Goal: Task Accomplishment & Management: Manage account settings

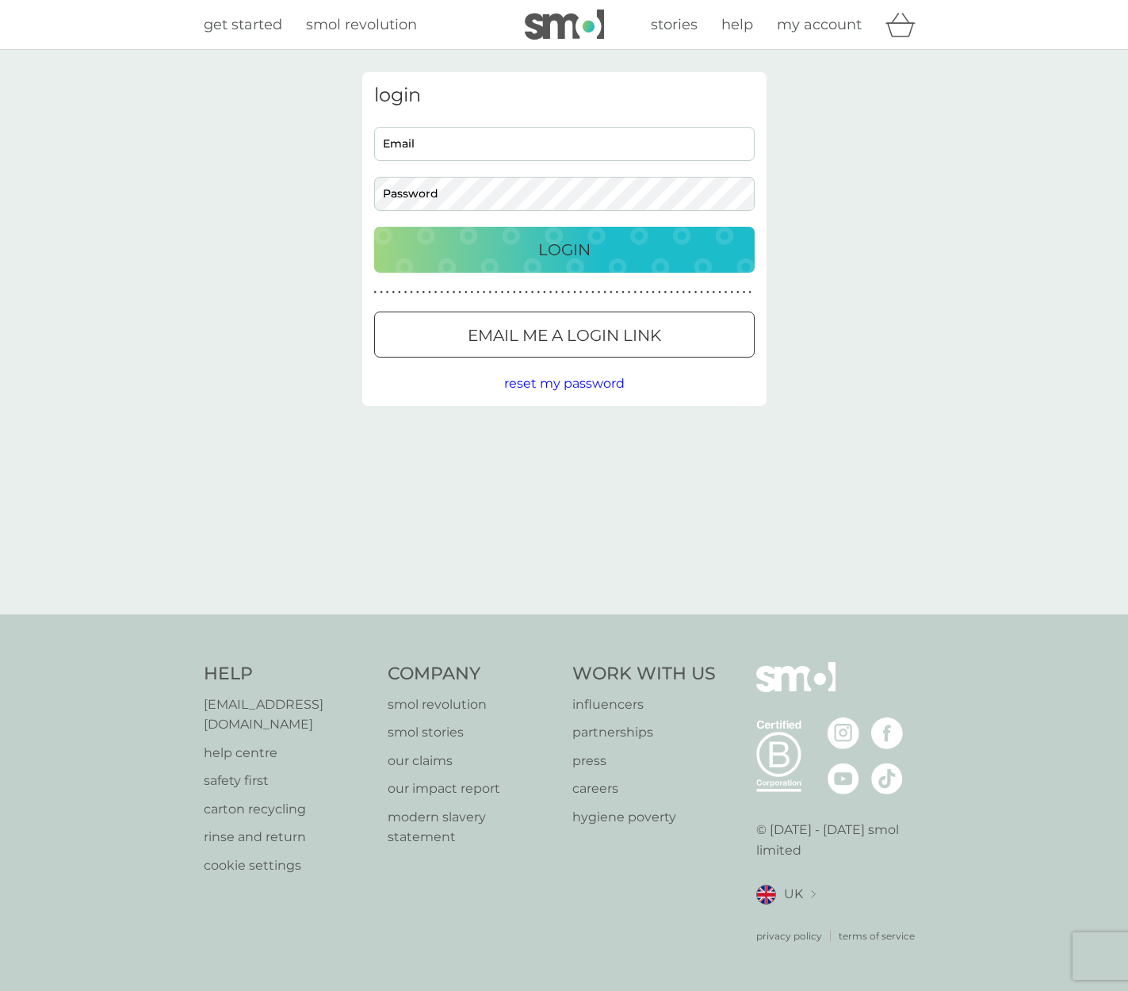
click at [510, 145] on input "Email" at bounding box center [564, 144] width 381 height 34
click at [0, 990] on com-1password-button at bounding box center [0, 991] width 0 height 0
type input "[EMAIL_ADDRESS][DOMAIN_NAME]"
click at [572, 251] on p "Login" at bounding box center [564, 249] width 52 height 25
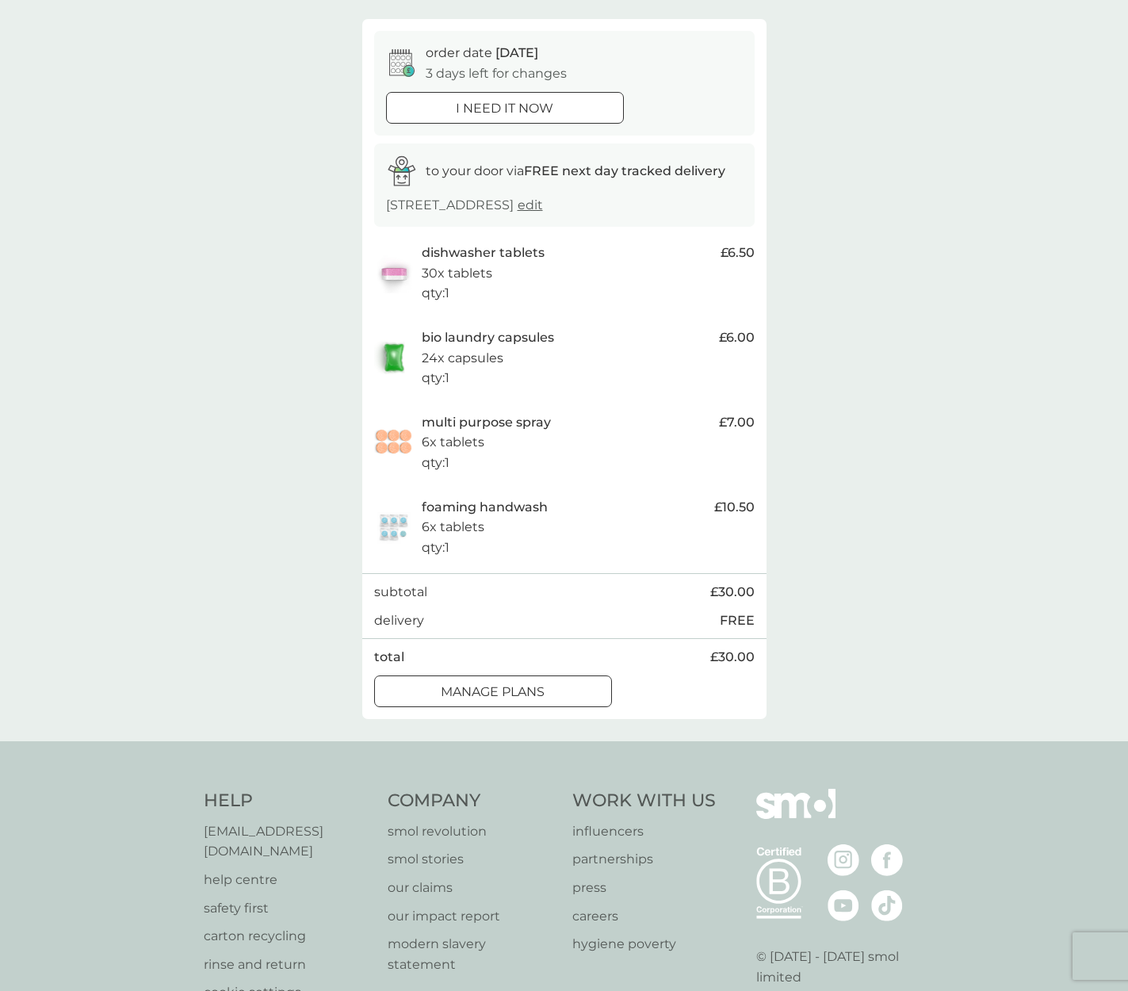
scroll to position [113, 0]
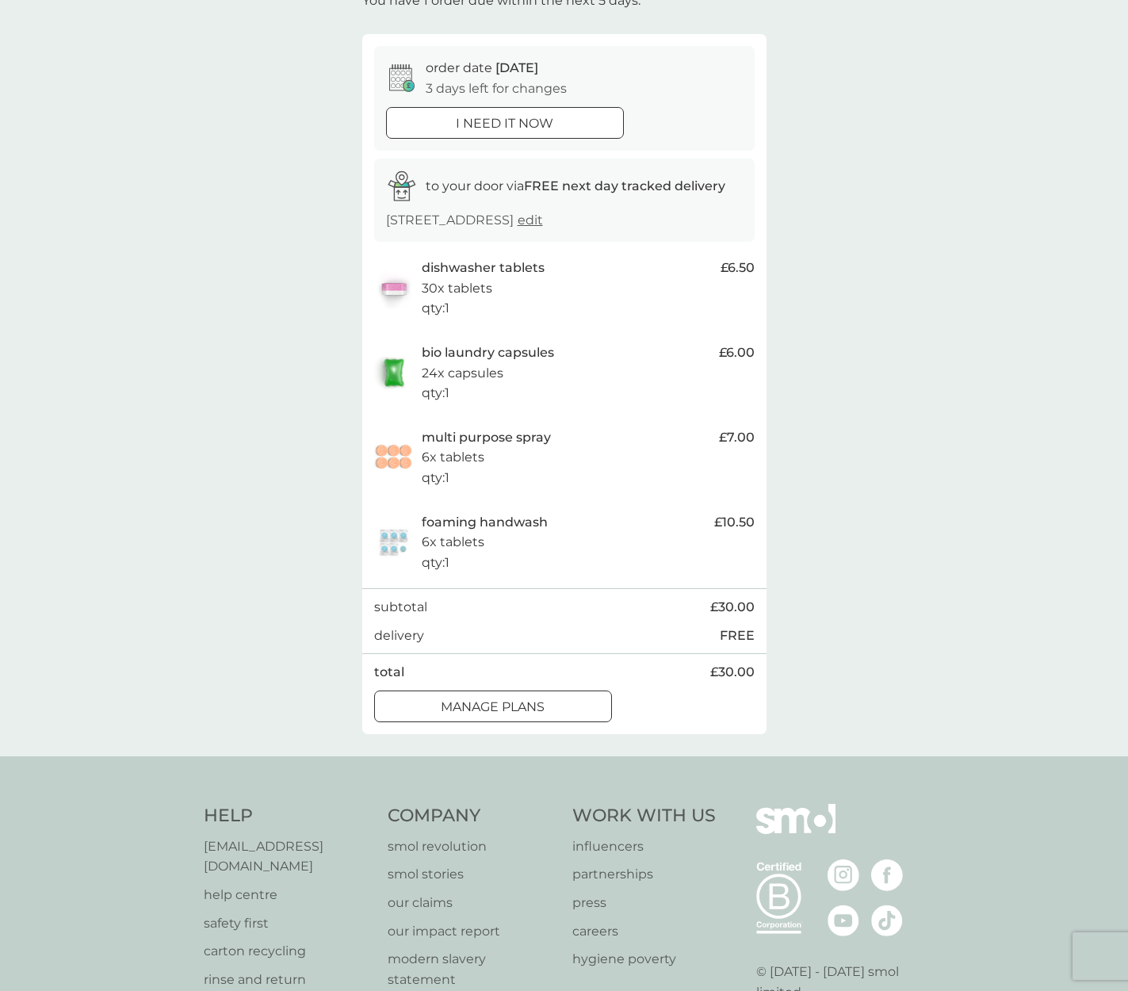
click at [515, 713] on div at bounding box center [493, 706] width 57 height 17
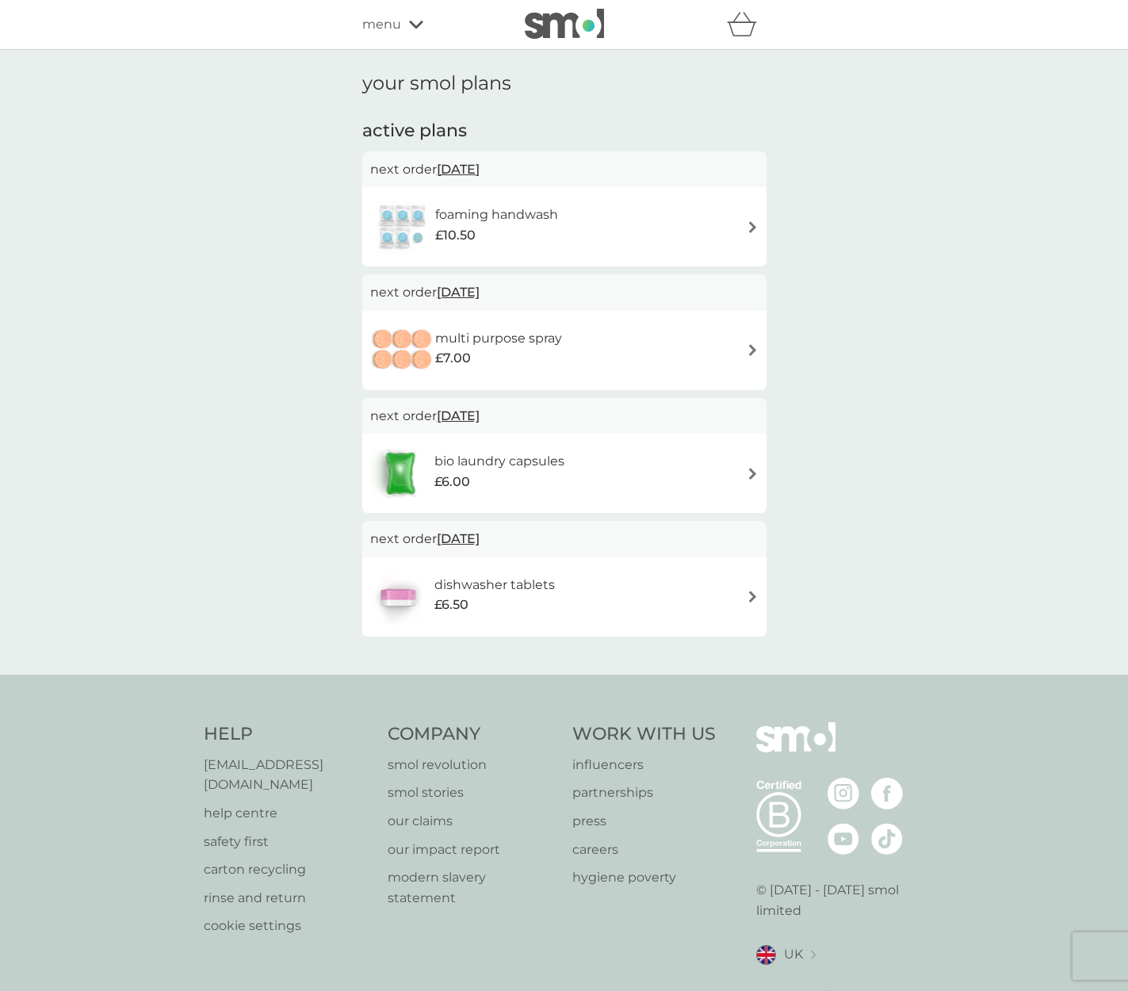
click at [756, 349] on img at bounding box center [753, 350] width 12 height 12
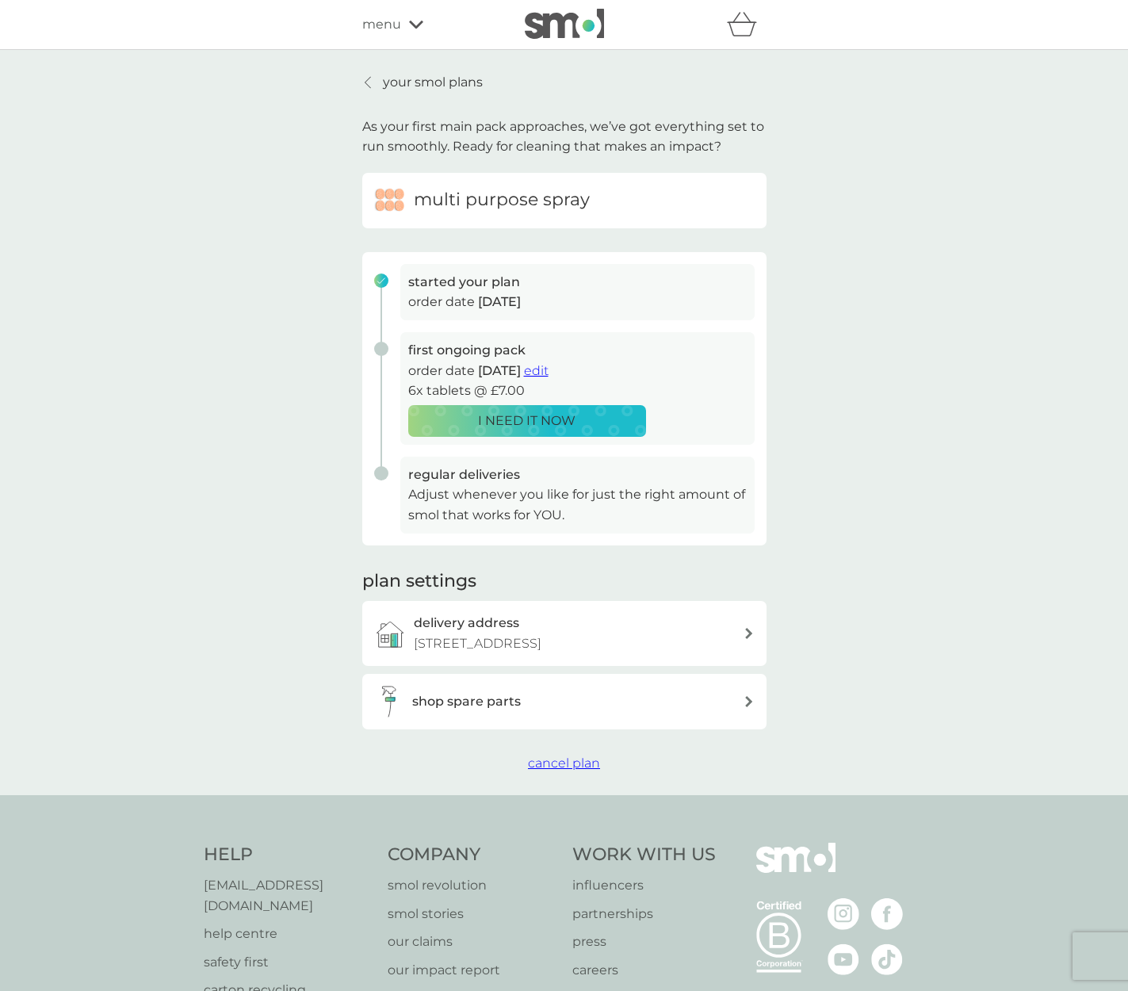
click at [549, 371] on span "edit" at bounding box center [536, 370] width 25 height 15
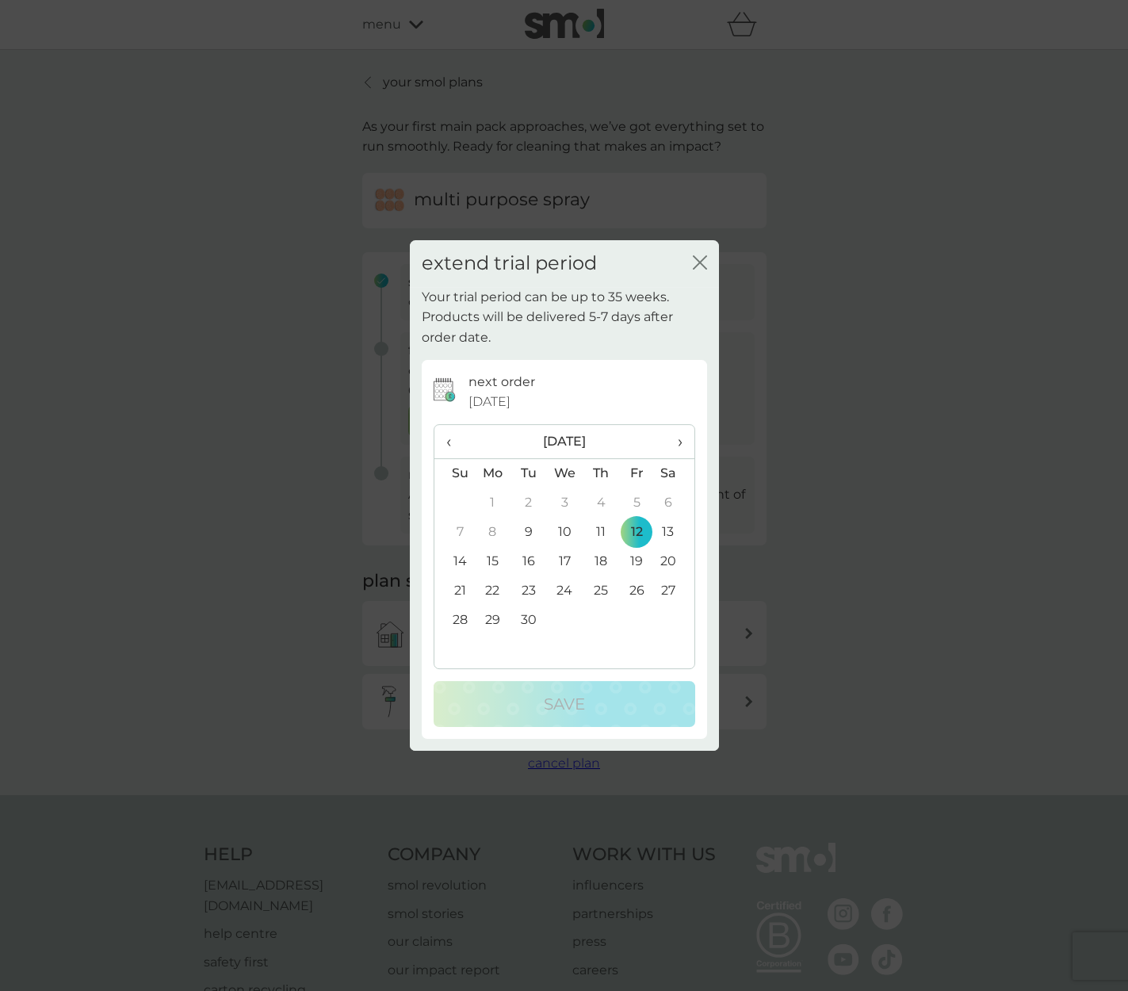
click at [702, 263] on icon "close" at bounding box center [700, 262] width 14 height 14
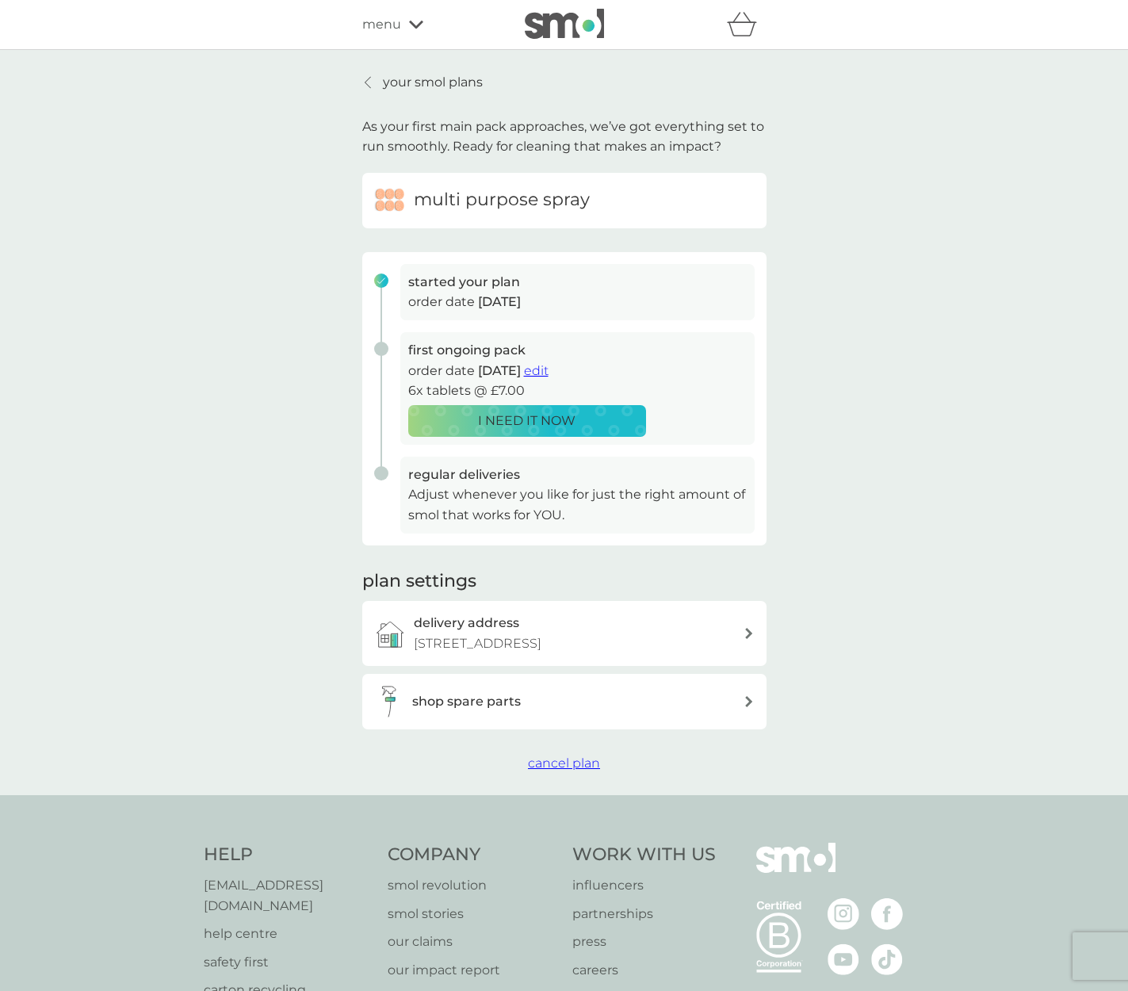
click at [549, 370] on span "edit" at bounding box center [536, 370] width 25 height 15
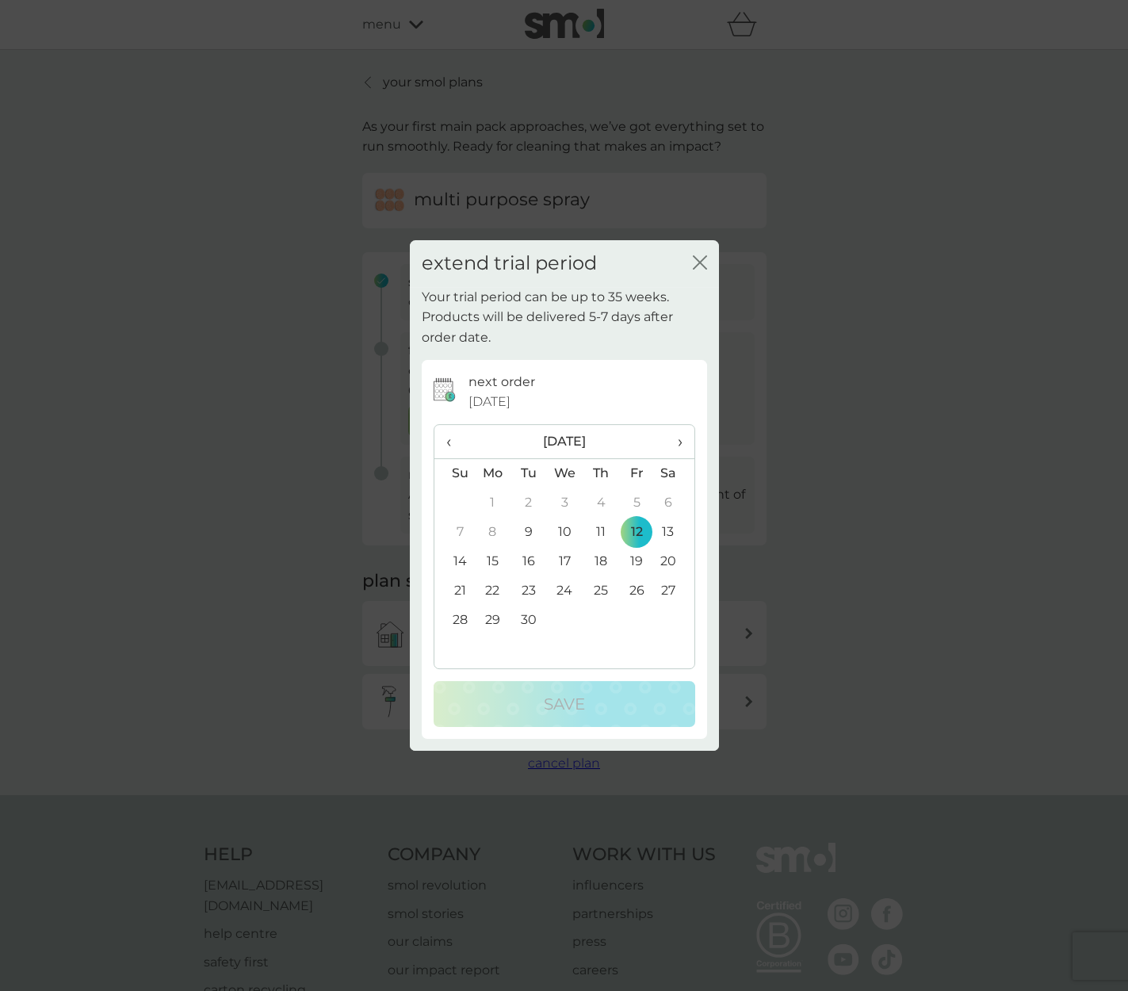
click at [678, 444] on span "›" at bounding box center [674, 441] width 16 height 33
click at [563, 587] on td "24" at bounding box center [564, 590] width 36 height 29
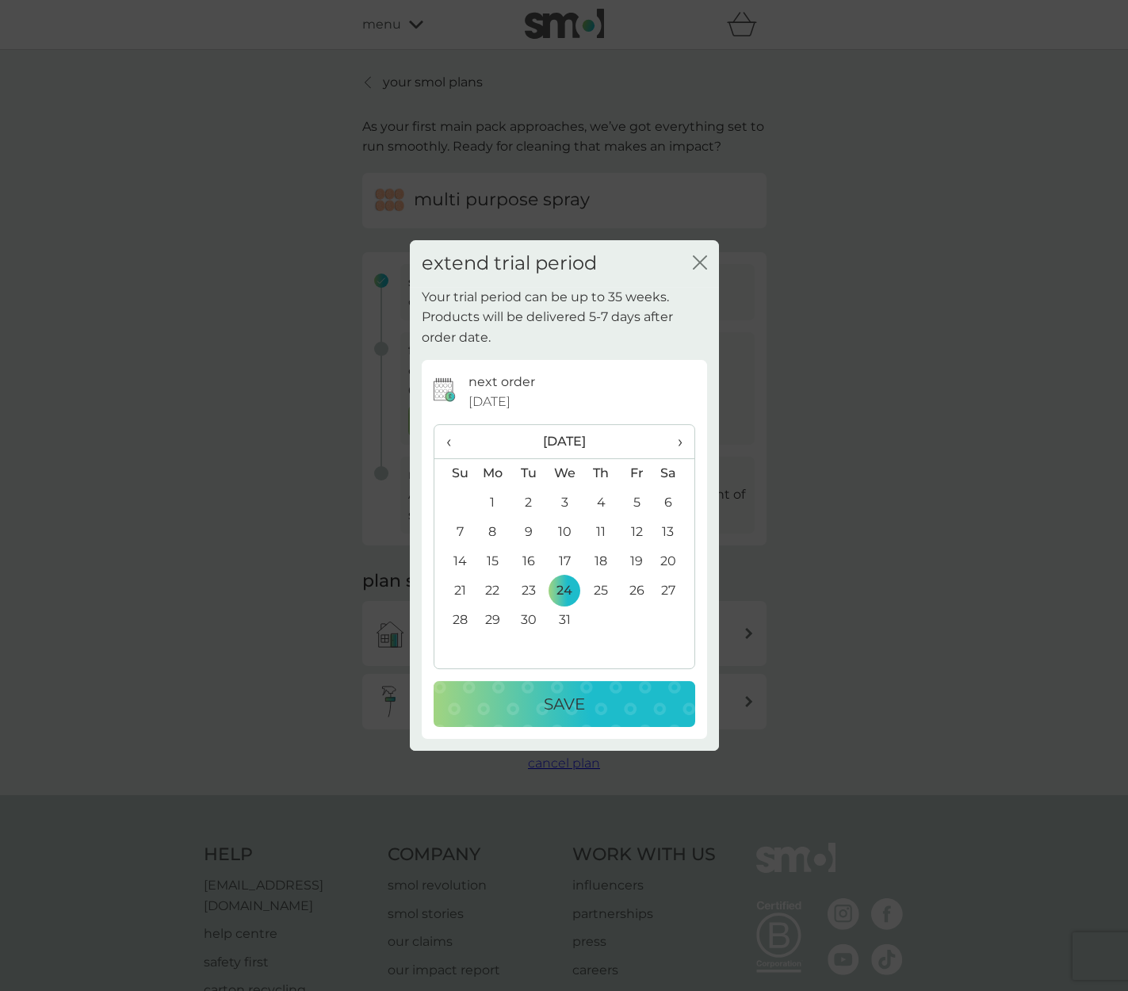
click at [566, 709] on p "Save" at bounding box center [564, 703] width 41 height 25
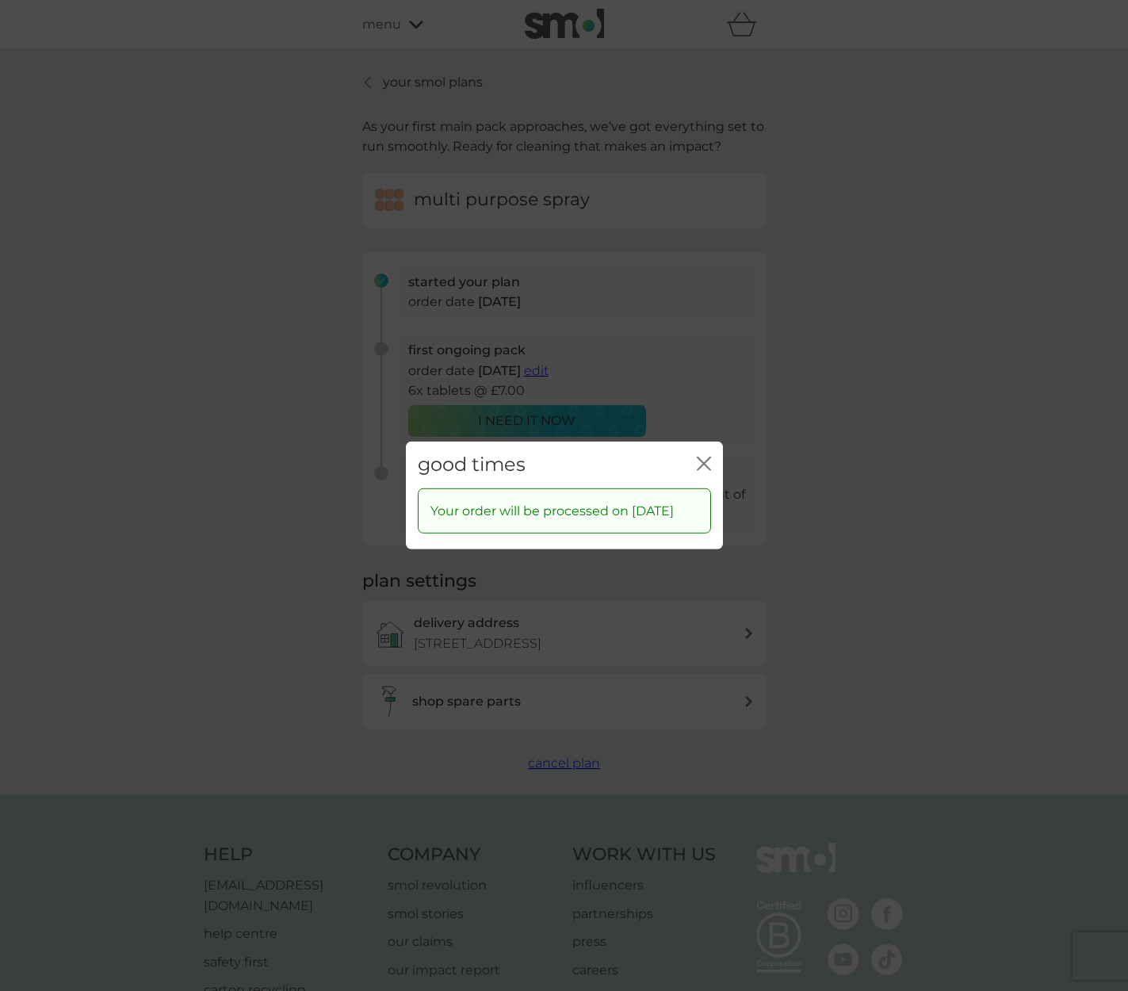
click at [704, 457] on icon "close" at bounding box center [707, 463] width 6 height 13
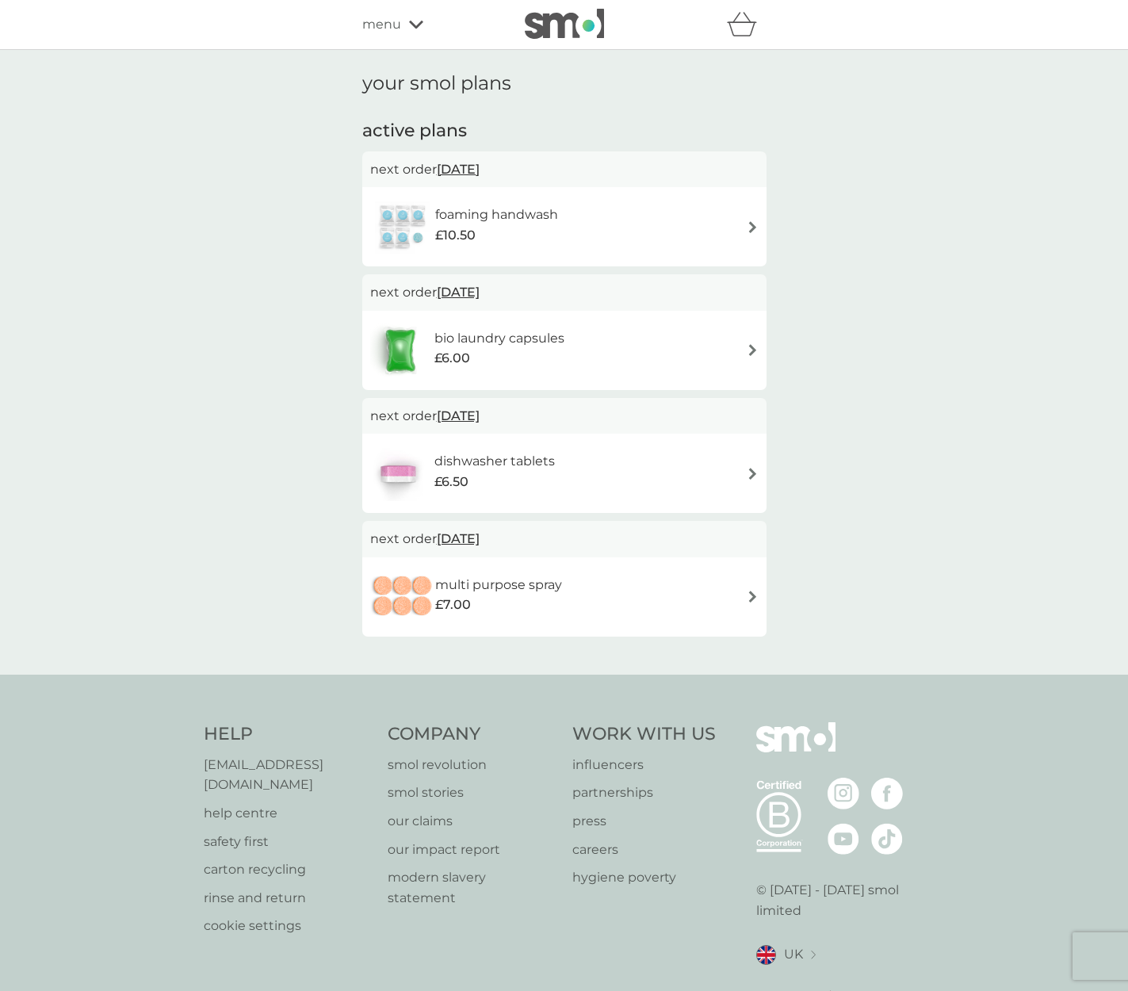
click at [752, 223] on img at bounding box center [753, 227] width 12 height 12
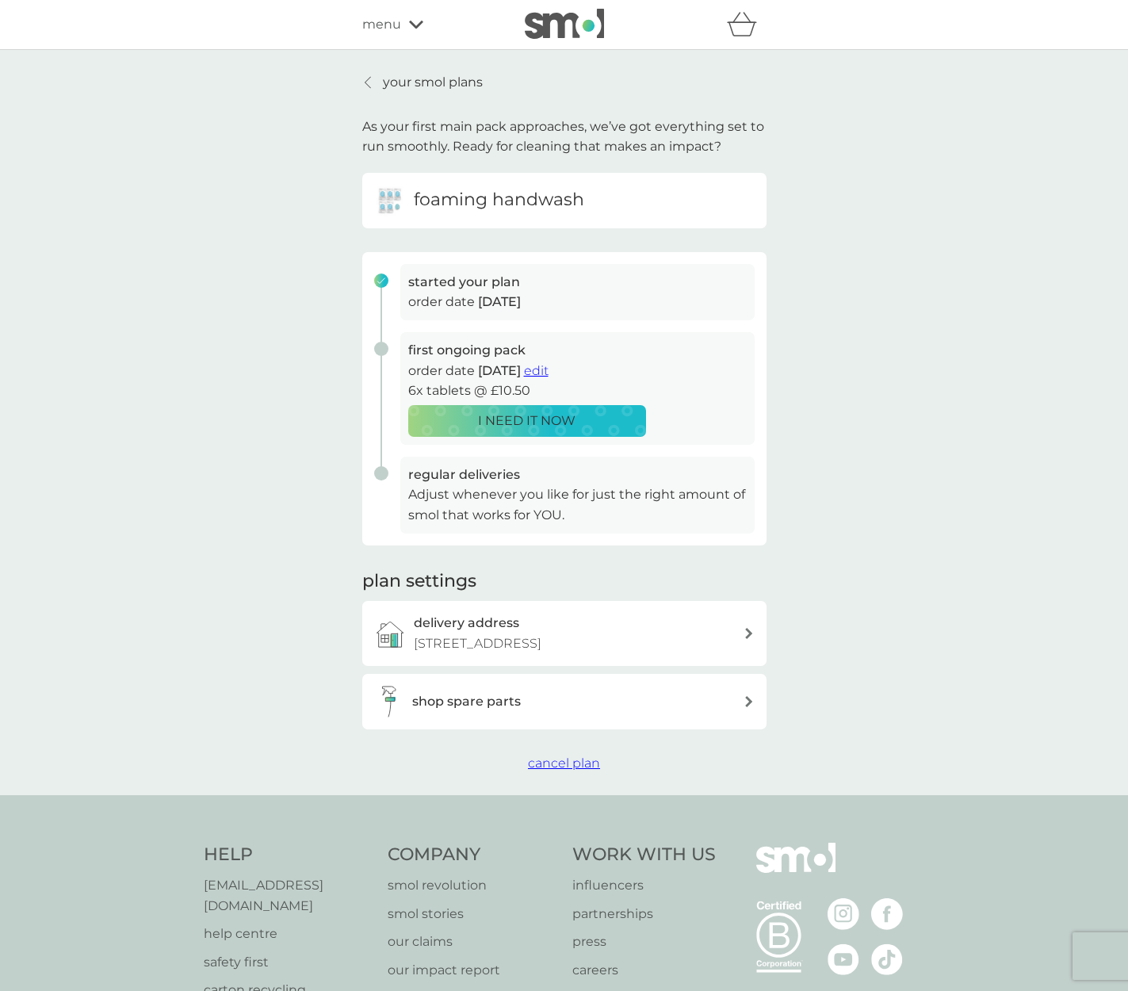
click at [549, 369] on span "edit" at bounding box center [536, 370] width 25 height 15
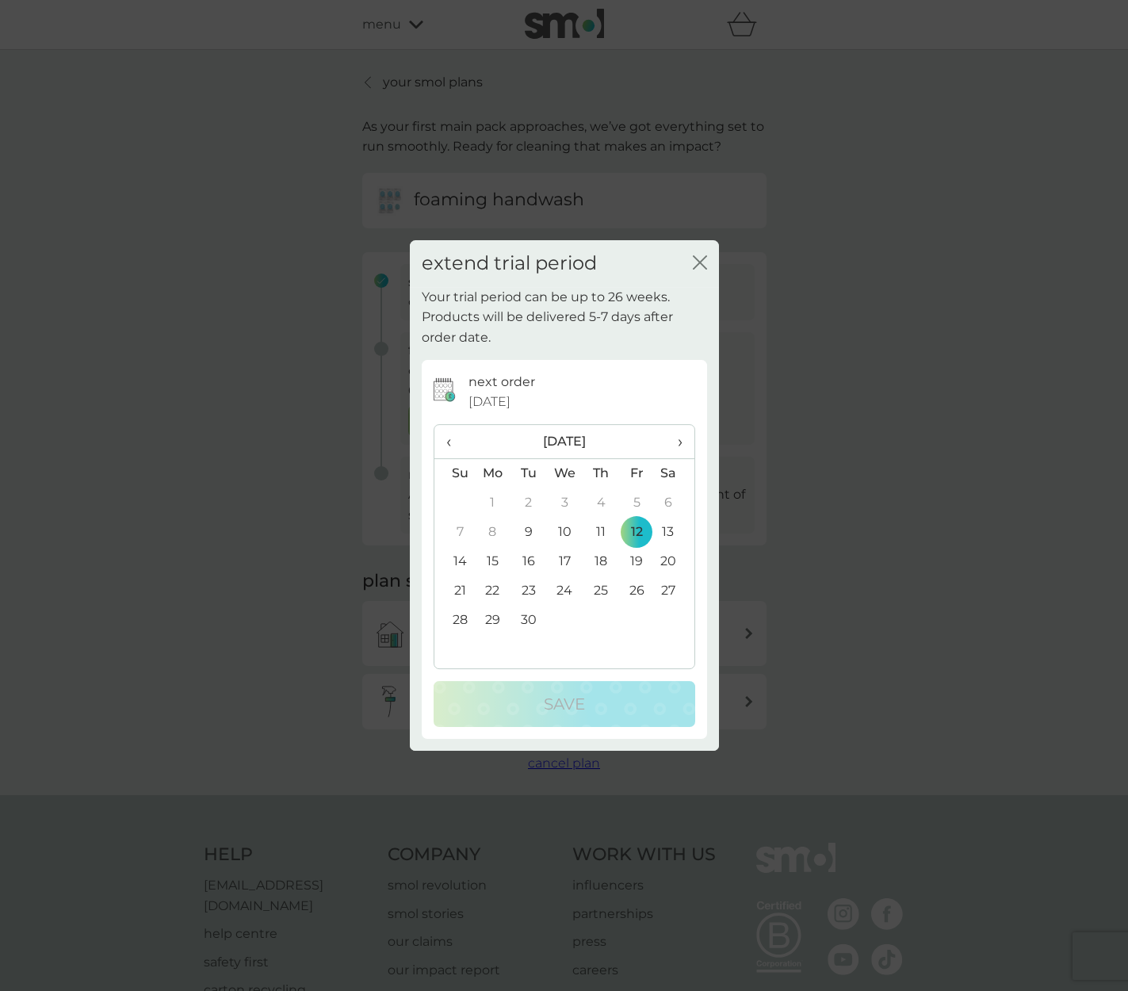
click at [680, 442] on span "›" at bounding box center [674, 441] width 16 height 33
click at [602, 530] on td "11" at bounding box center [601, 532] width 36 height 29
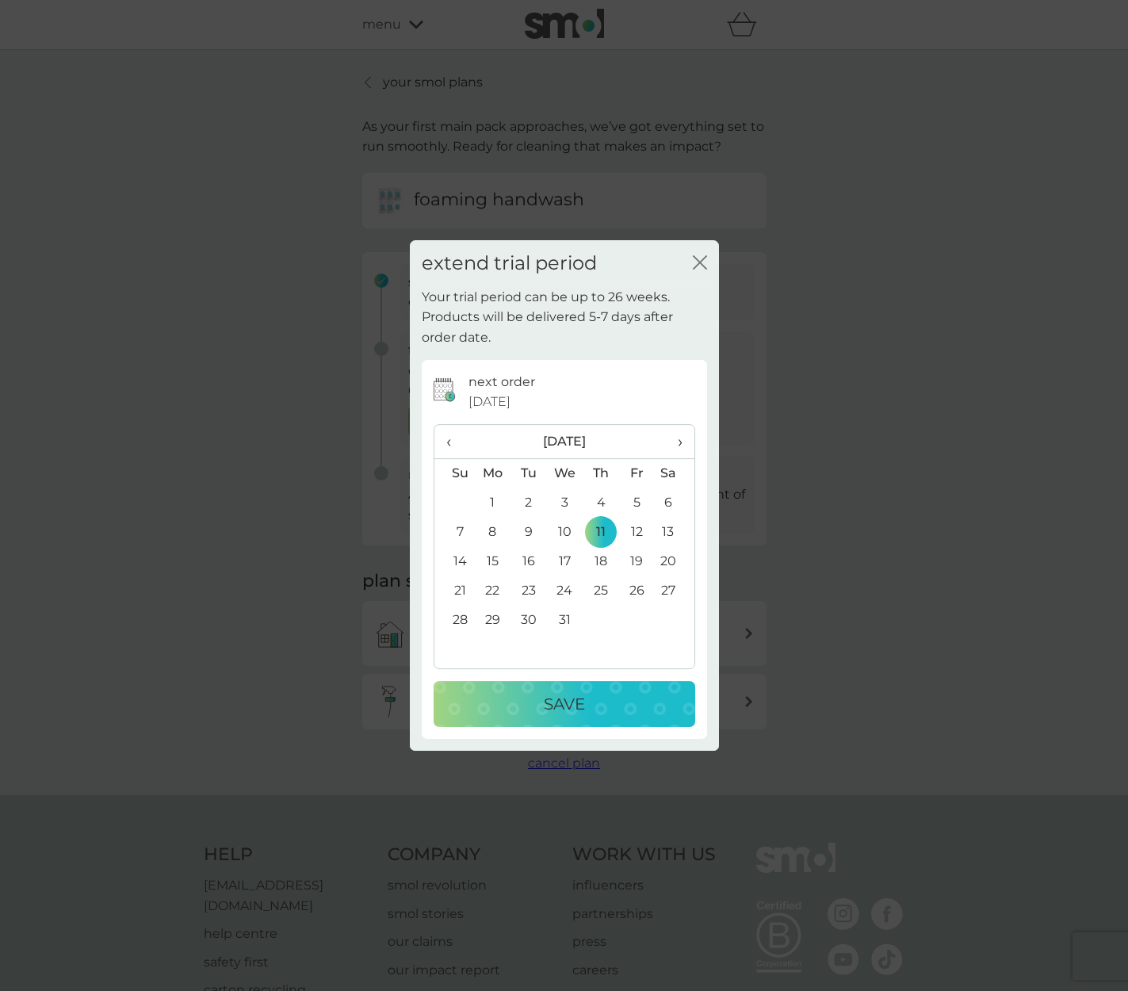
click at [603, 703] on div "Save" at bounding box center [565, 703] width 230 height 25
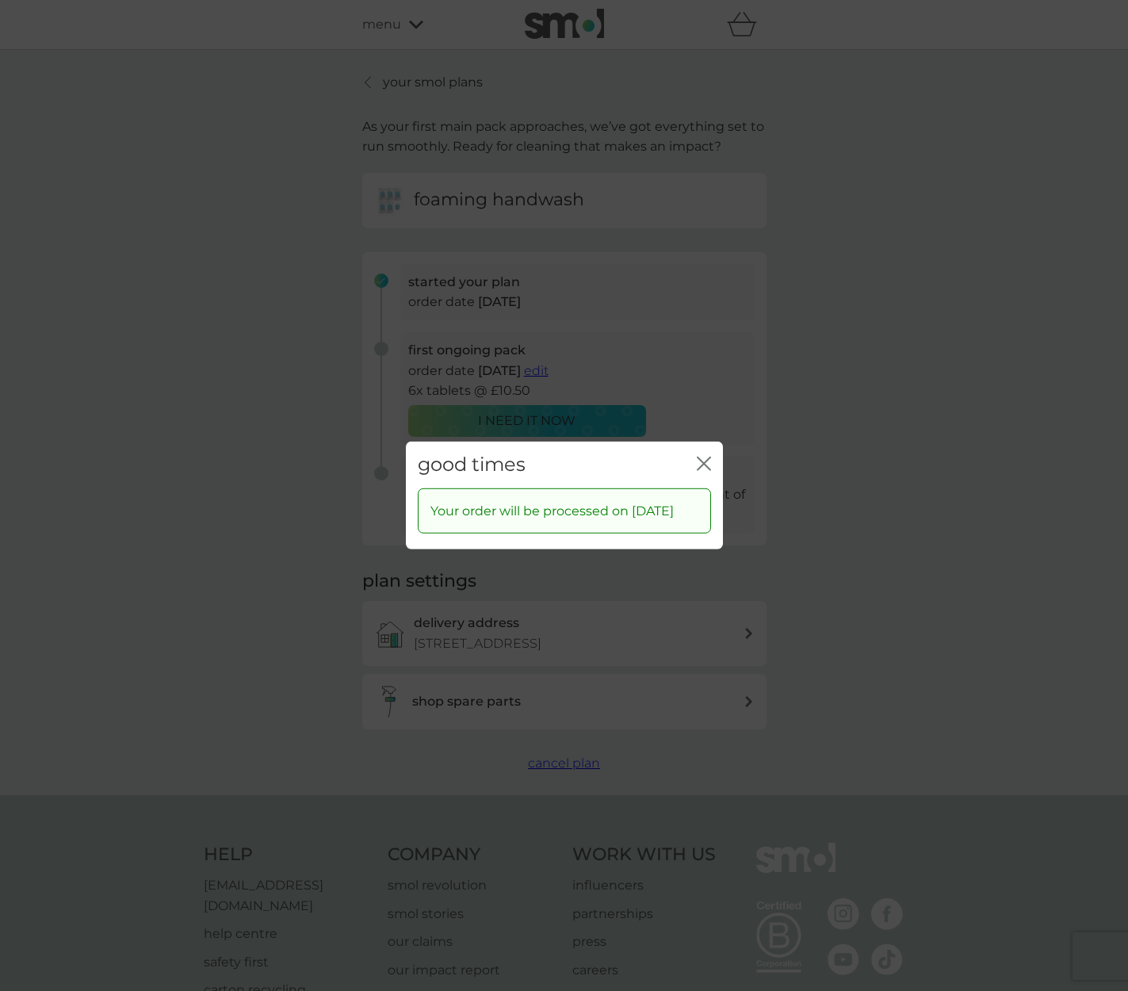
click at [704, 457] on icon "close" at bounding box center [704, 464] width 14 height 14
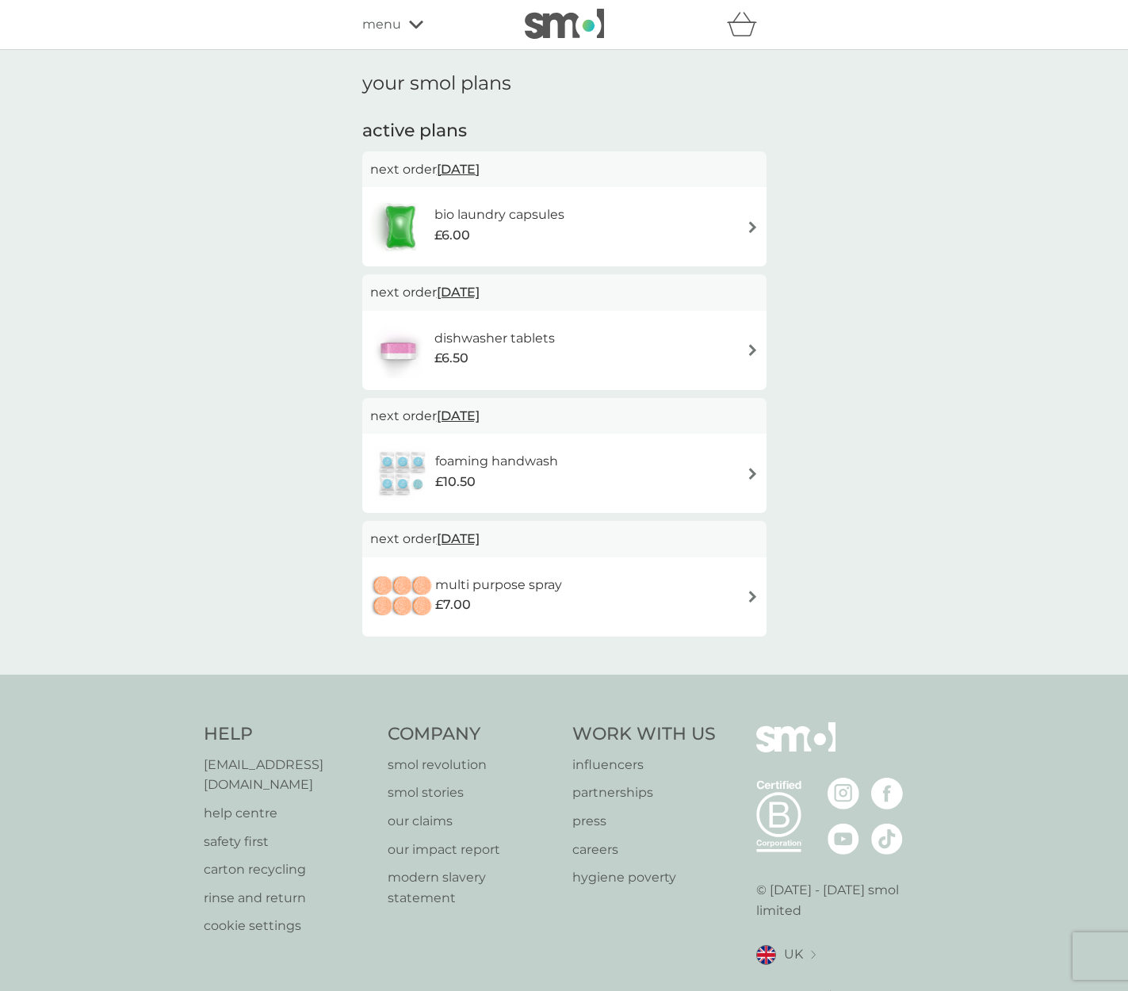
click at [407, 222] on img at bounding box center [400, 226] width 60 height 55
click at [522, 335] on h6 "dishwasher tablets" at bounding box center [494, 338] width 121 height 21
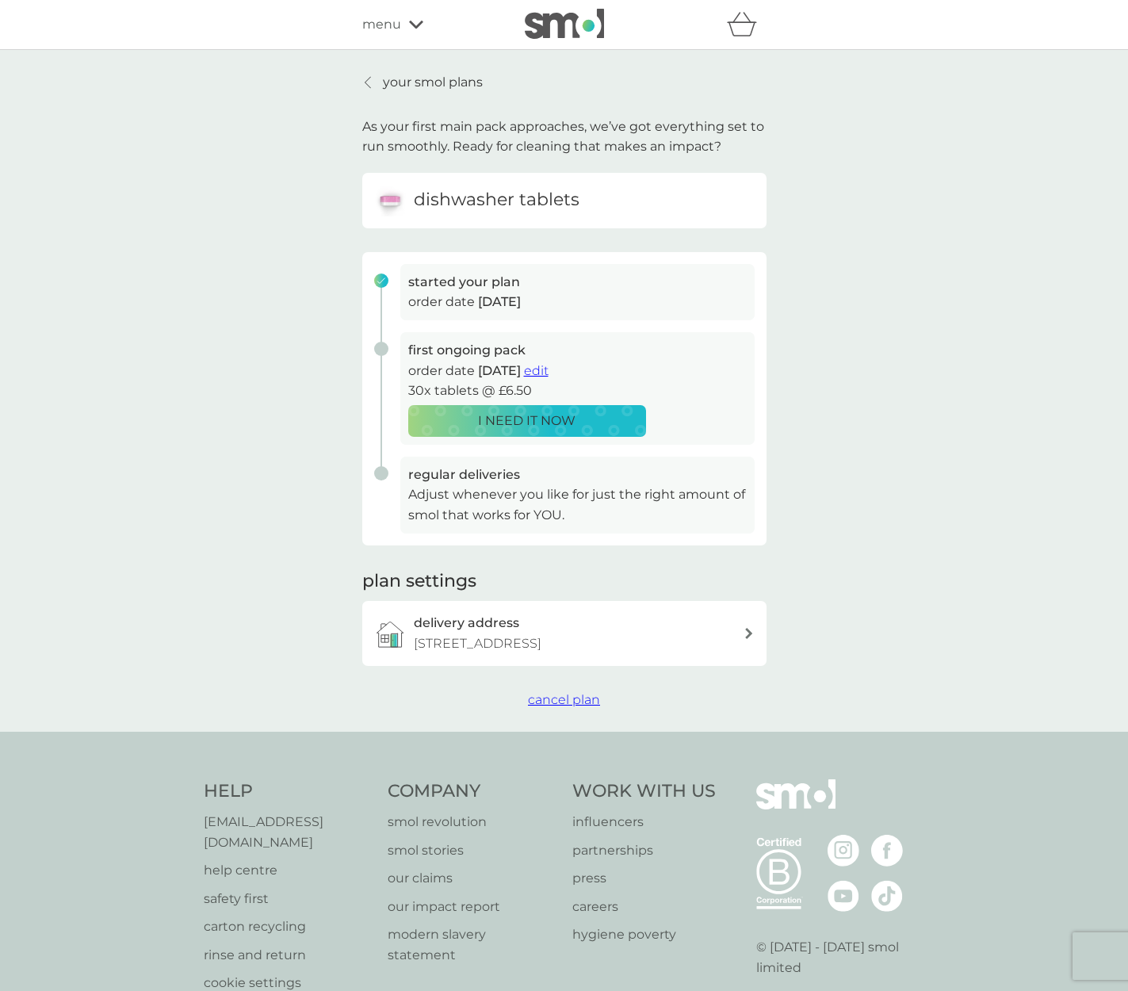
scroll to position [98, 0]
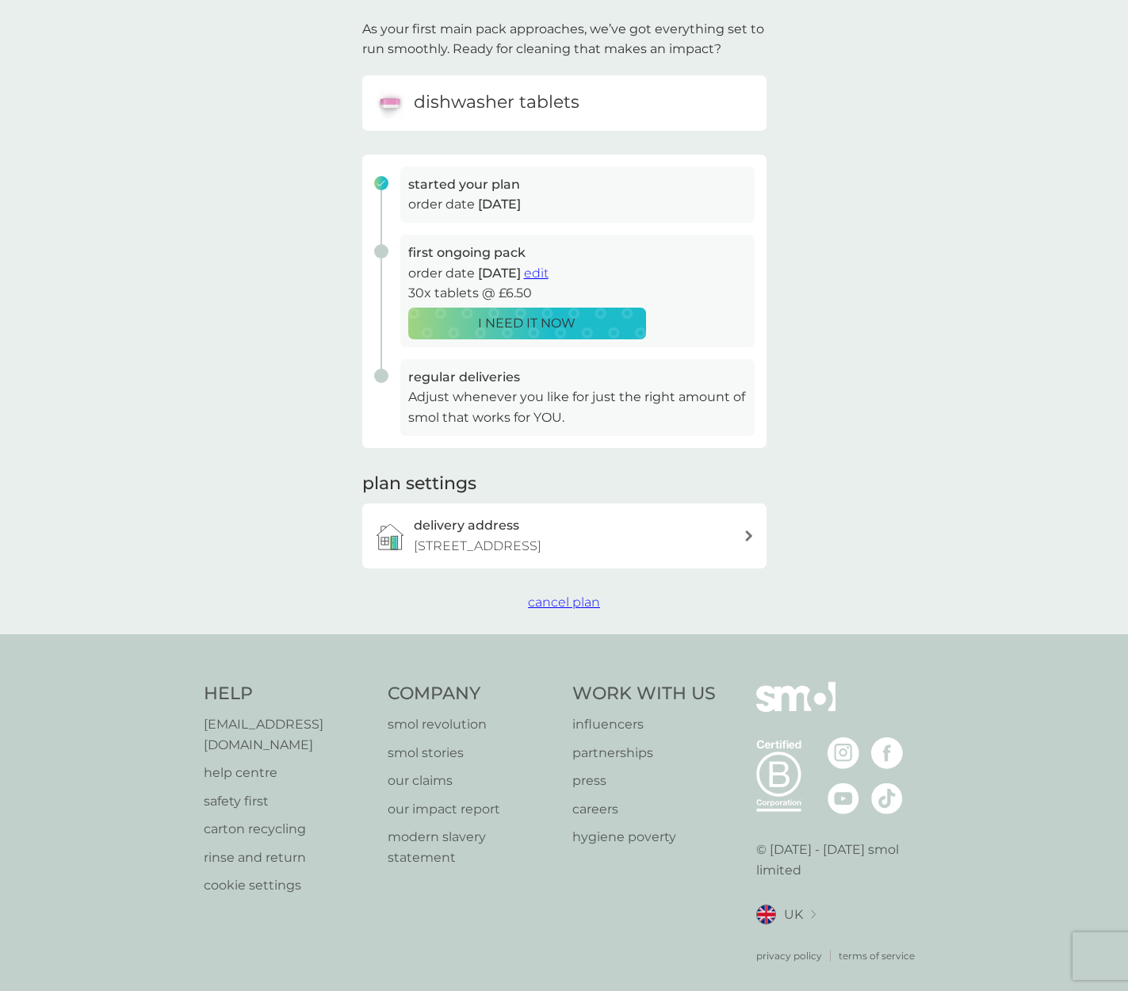
click at [449, 725] on p "smol revolution" at bounding box center [472, 724] width 169 height 21
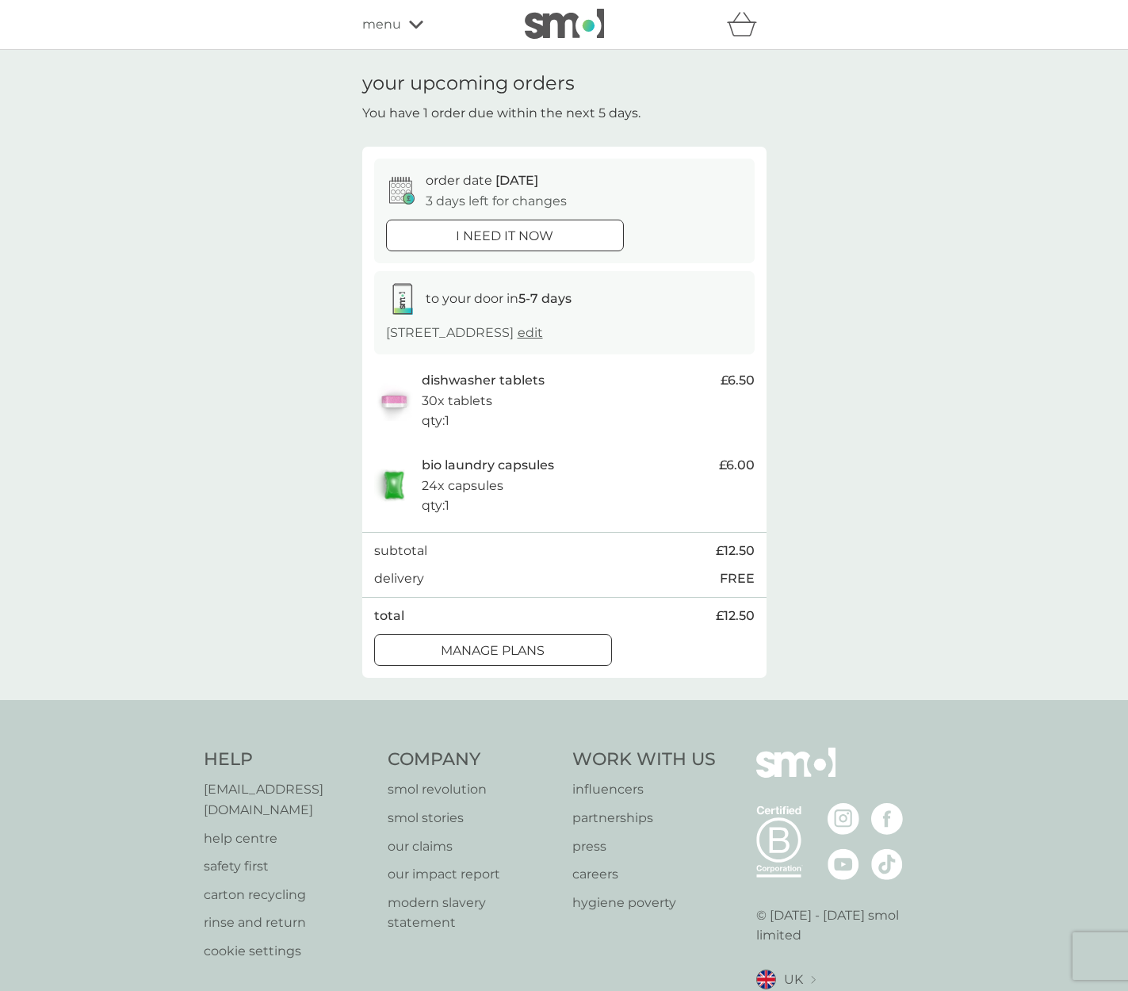
click at [496, 656] on div at bounding box center [493, 650] width 57 height 17
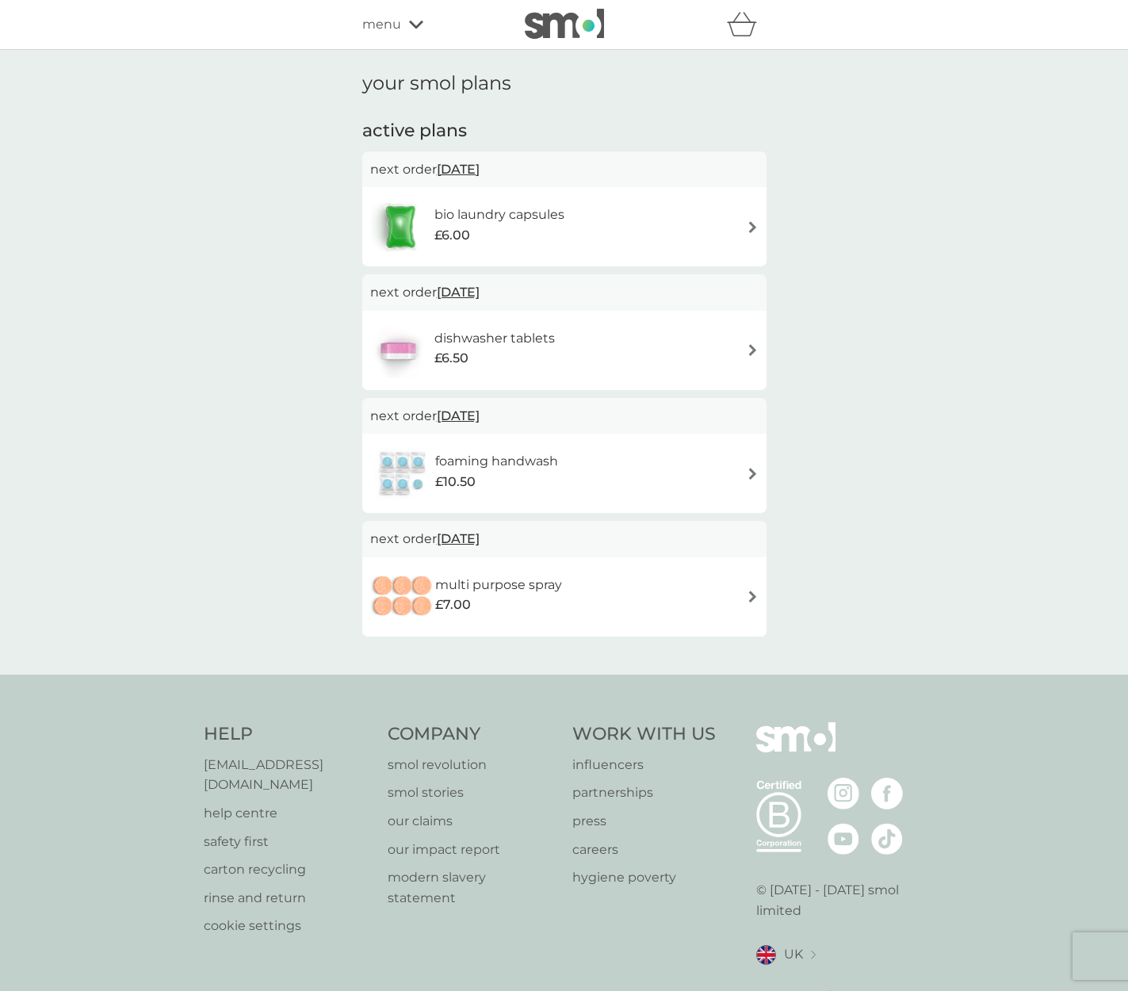
click at [471, 538] on span "[DATE]" at bounding box center [458, 538] width 43 height 31
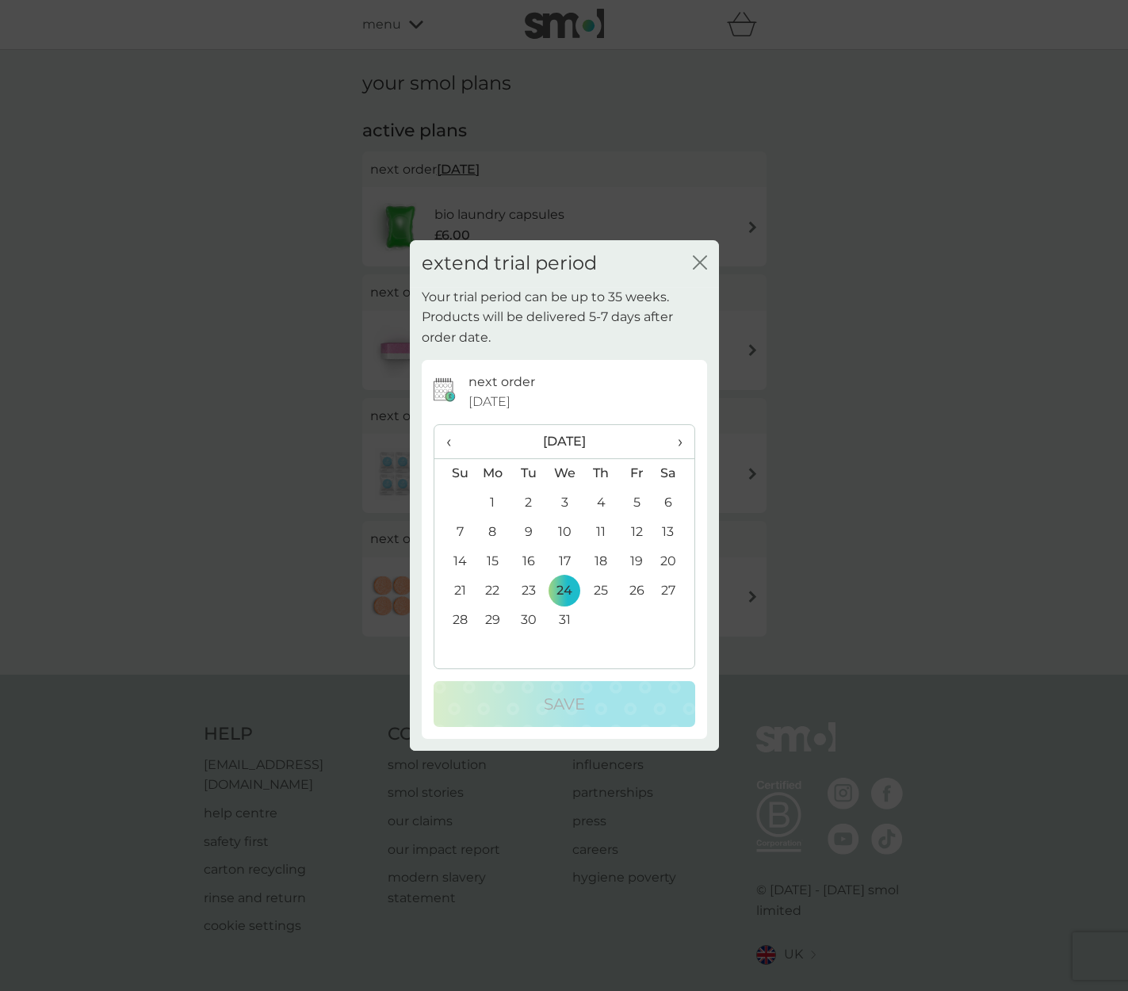
click at [450, 444] on span "‹" at bounding box center [454, 441] width 17 height 33
click at [602, 620] on td "30" at bounding box center [601, 620] width 36 height 29
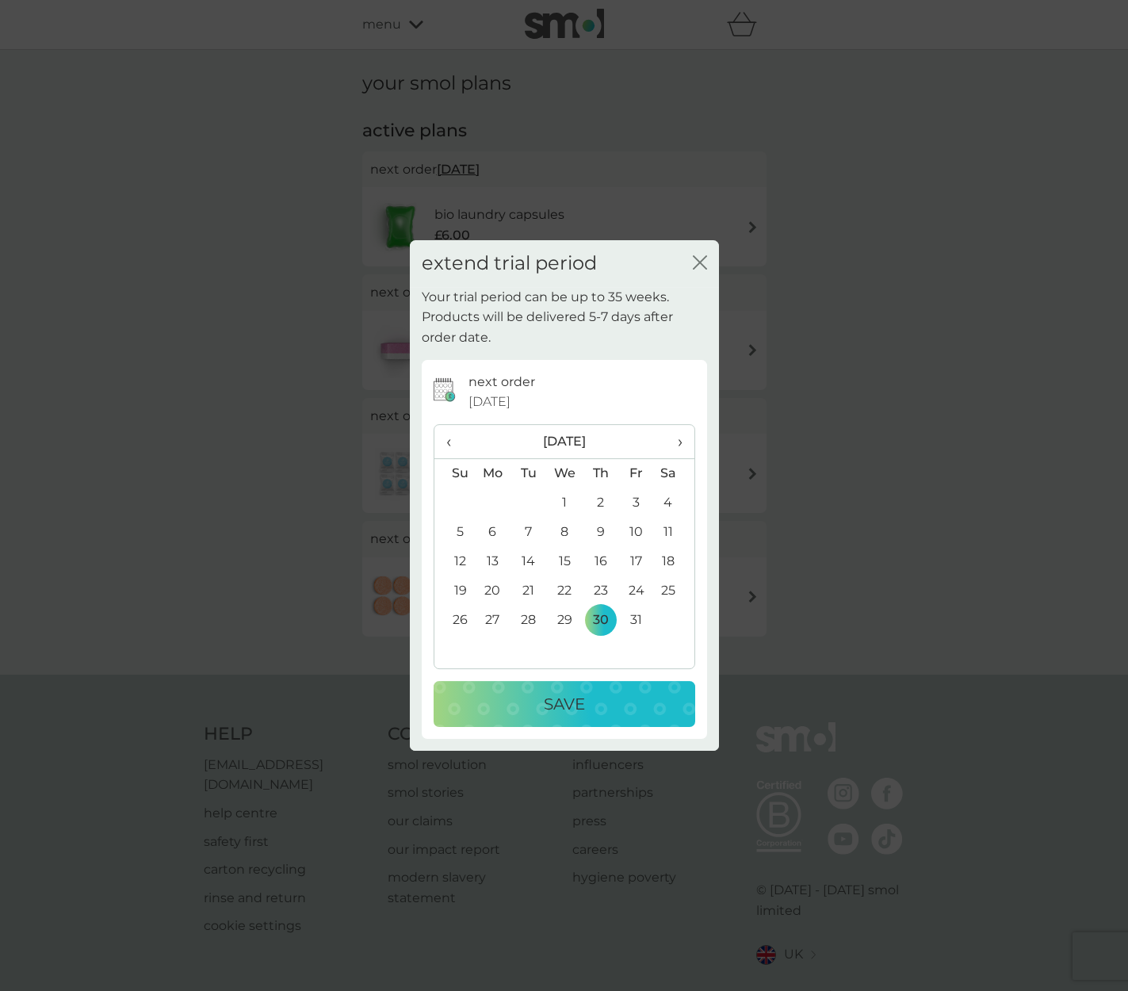
click at [583, 698] on p "Save" at bounding box center [564, 703] width 41 height 25
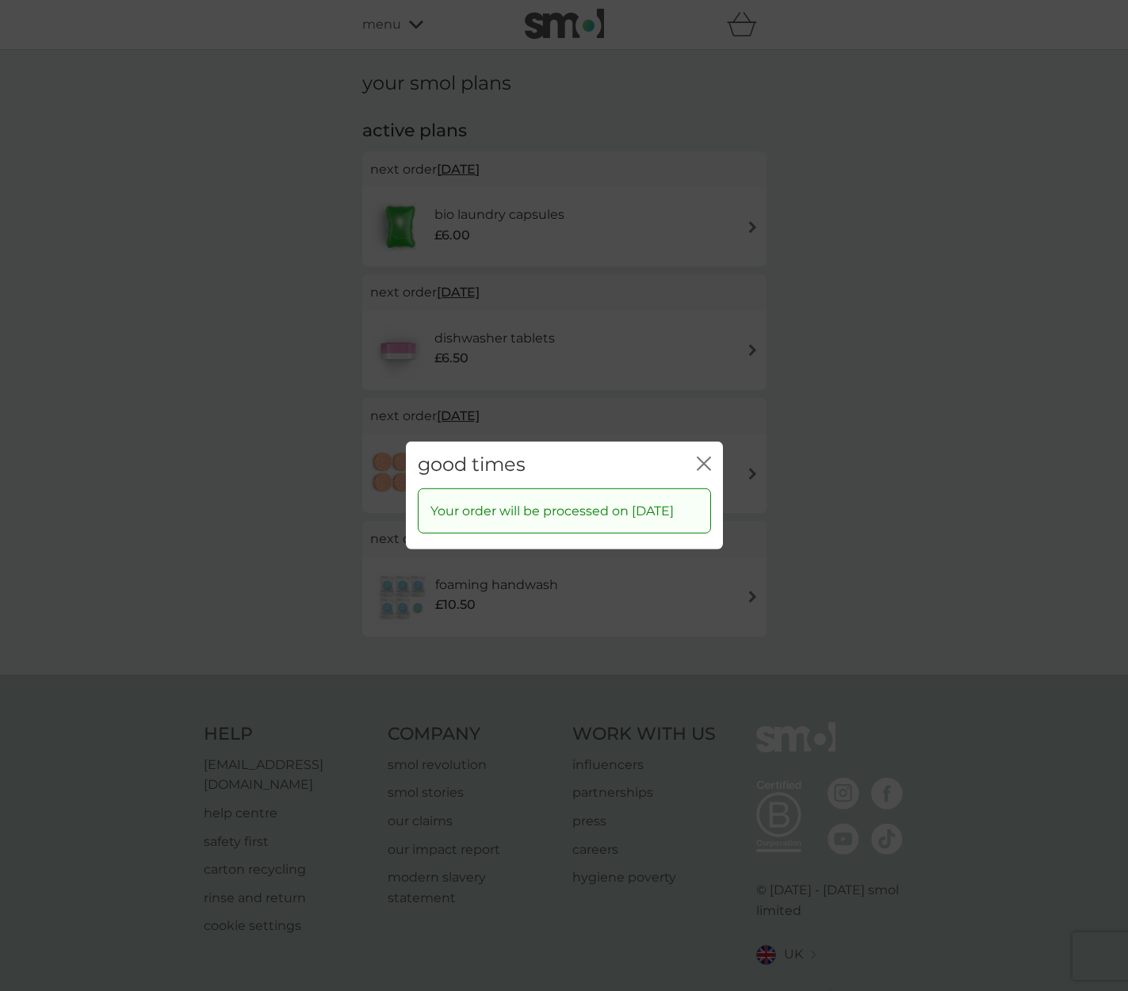
click at [704, 457] on icon "close" at bounding box center [707, 463] width 6 height 13
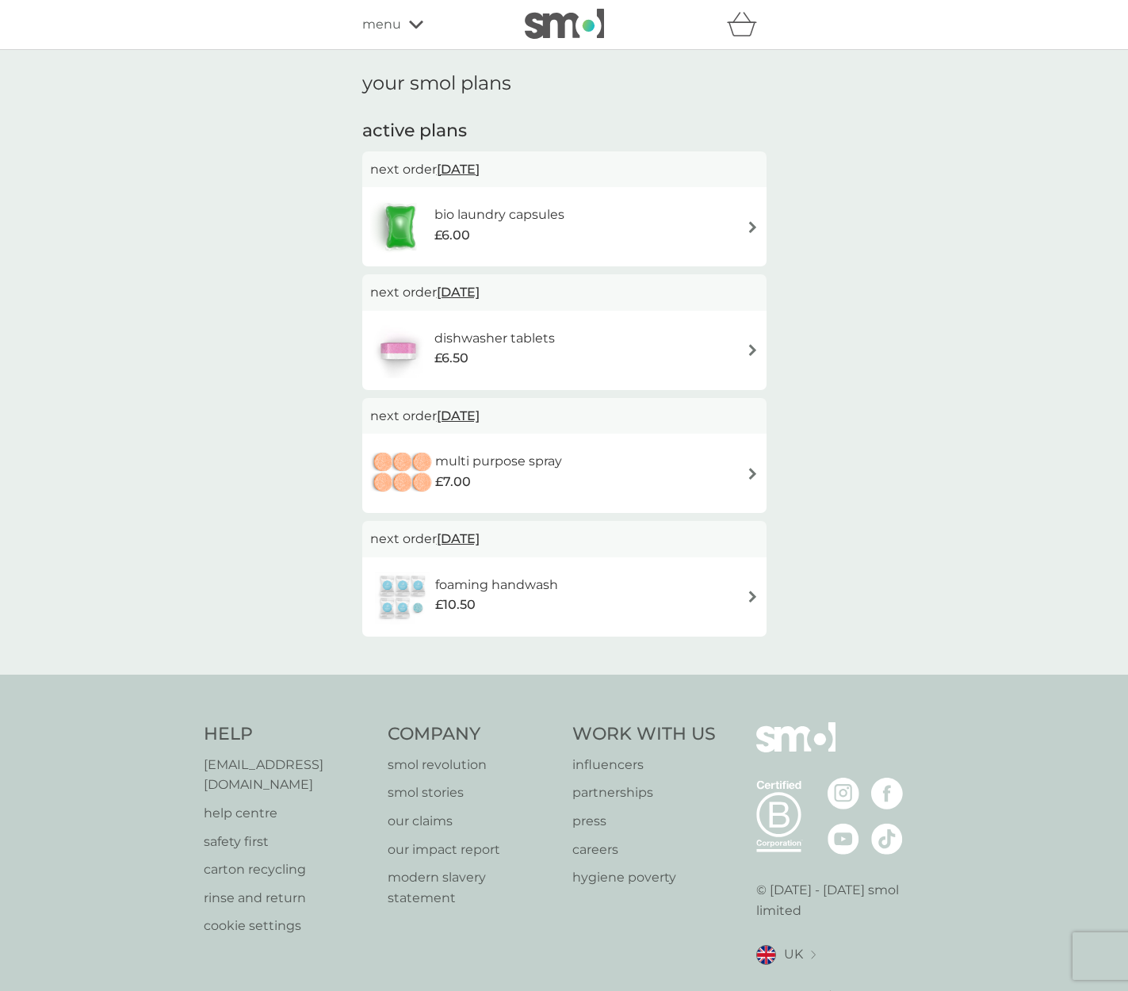
click at [752, 227] on img at bounding box center [753, 227] width 12 height 12
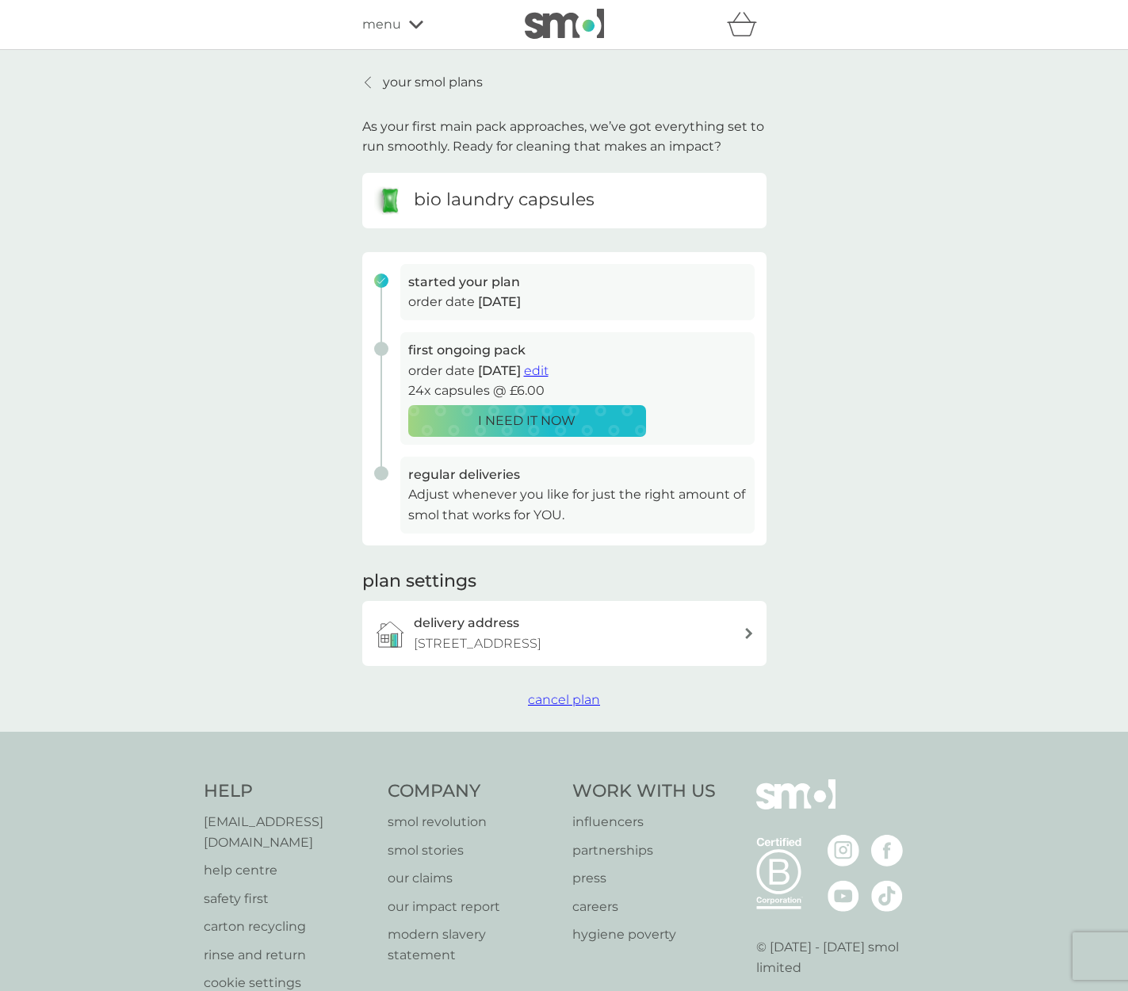
click at [409, 21] on icon at bounding box center [416, 25] width 14 height 8
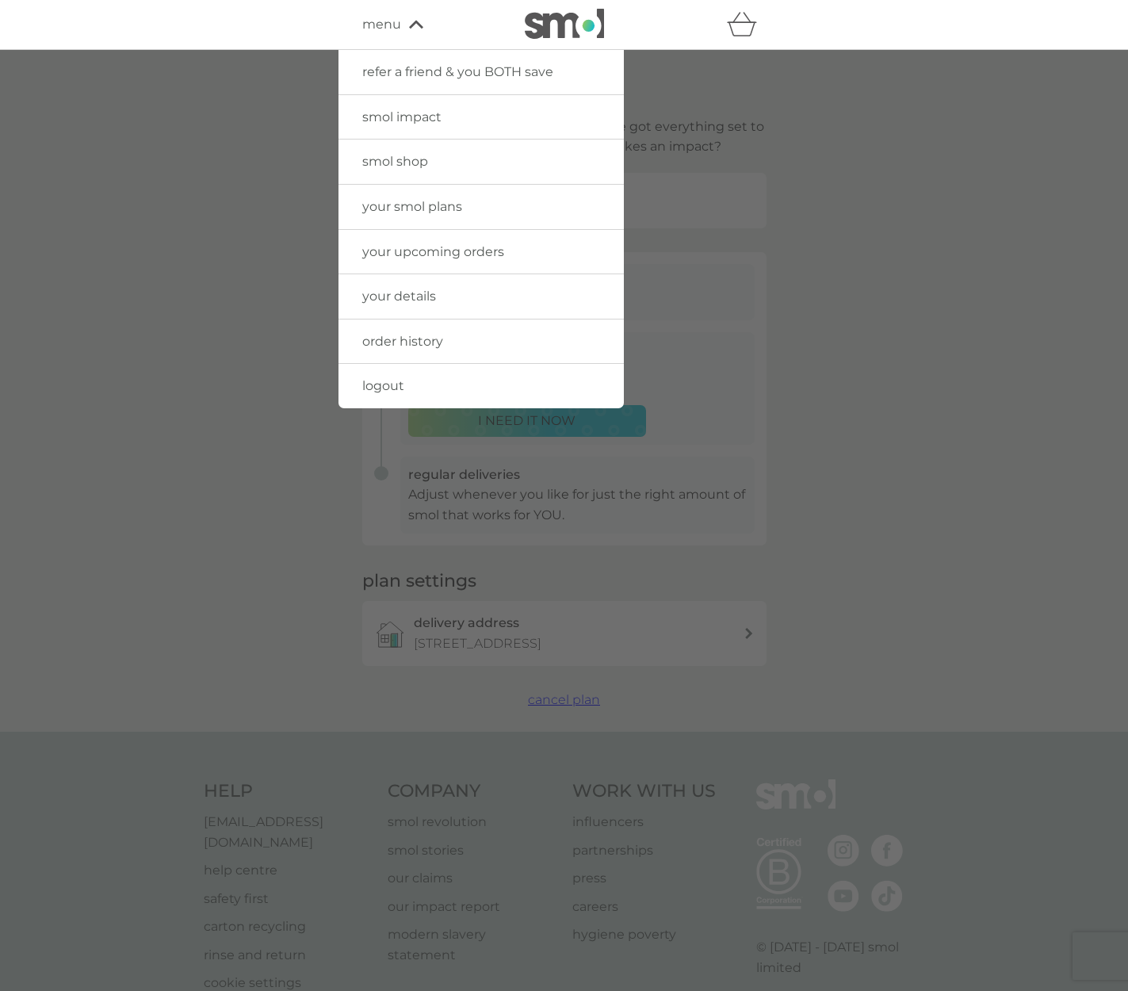
click at [402, 384] on span "logout" at bounding box center [383, 385] width 42 height 15
